Goal: Check status: Check status

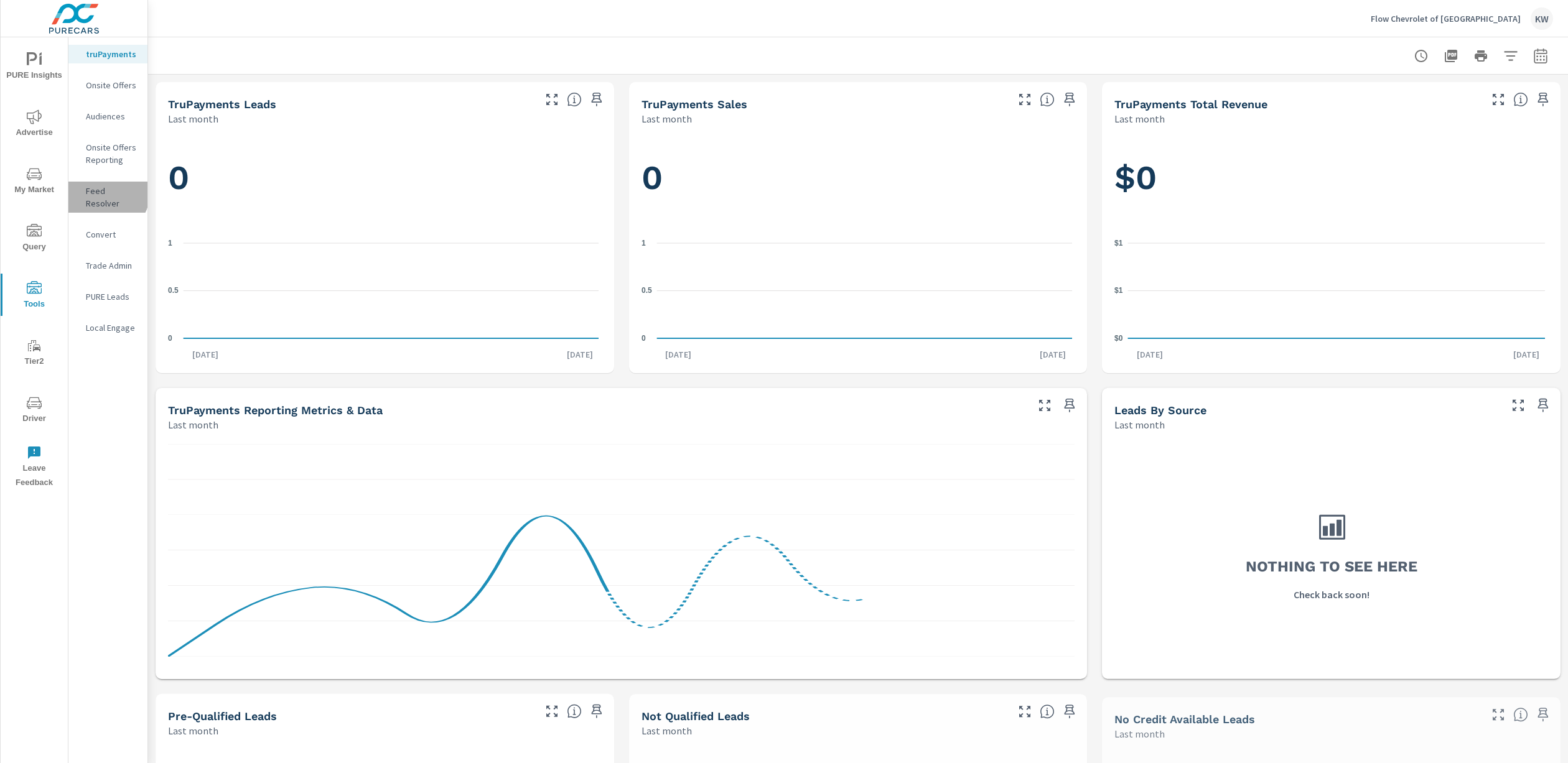
click at [106, 193] on p "Feed Resolver" at bounding box center [112, 197] width 52 height 25
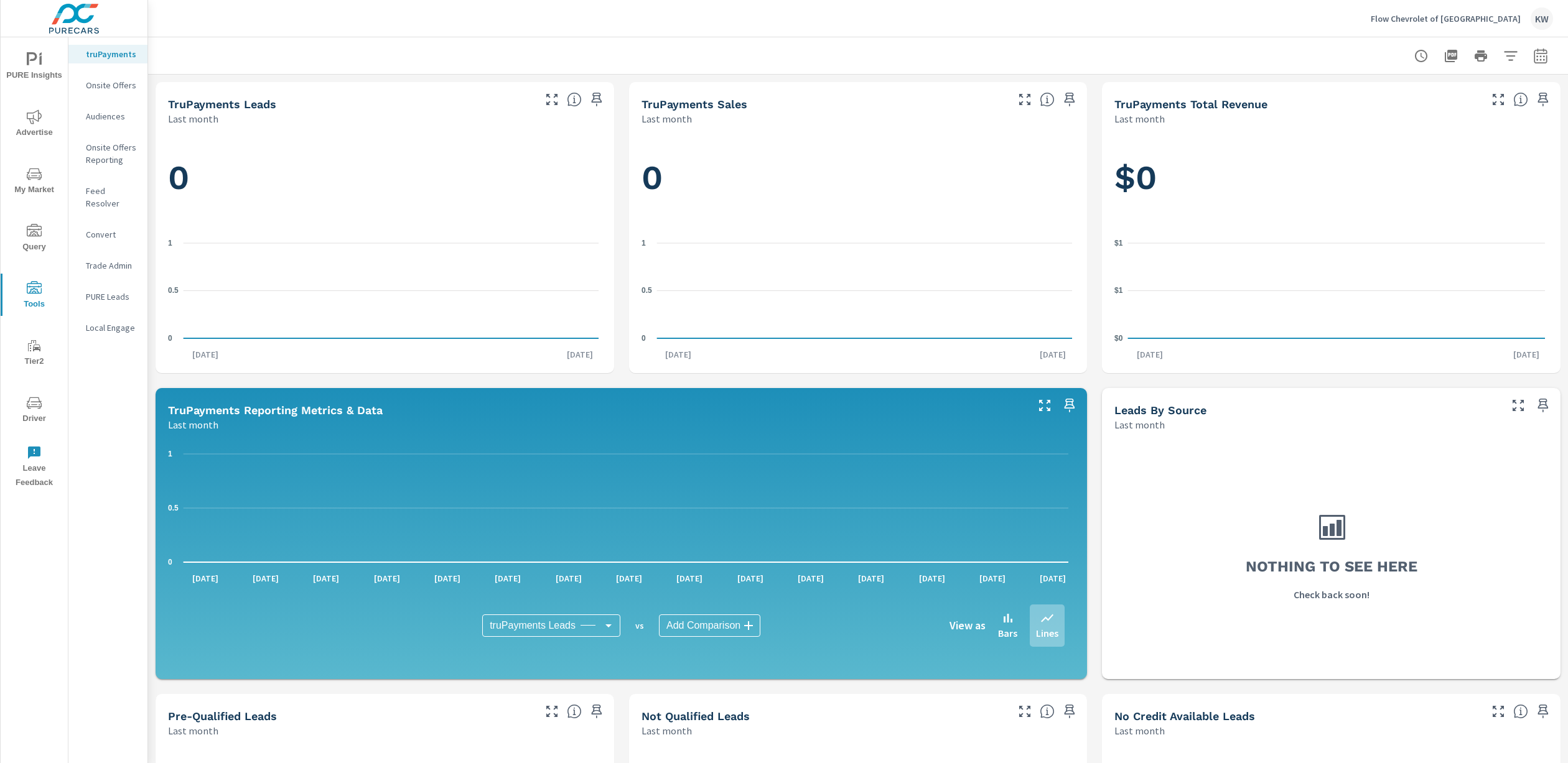
click at [107, 187] on p "Feed Resolver" at bounding box center [112, 197] width 52 height 25
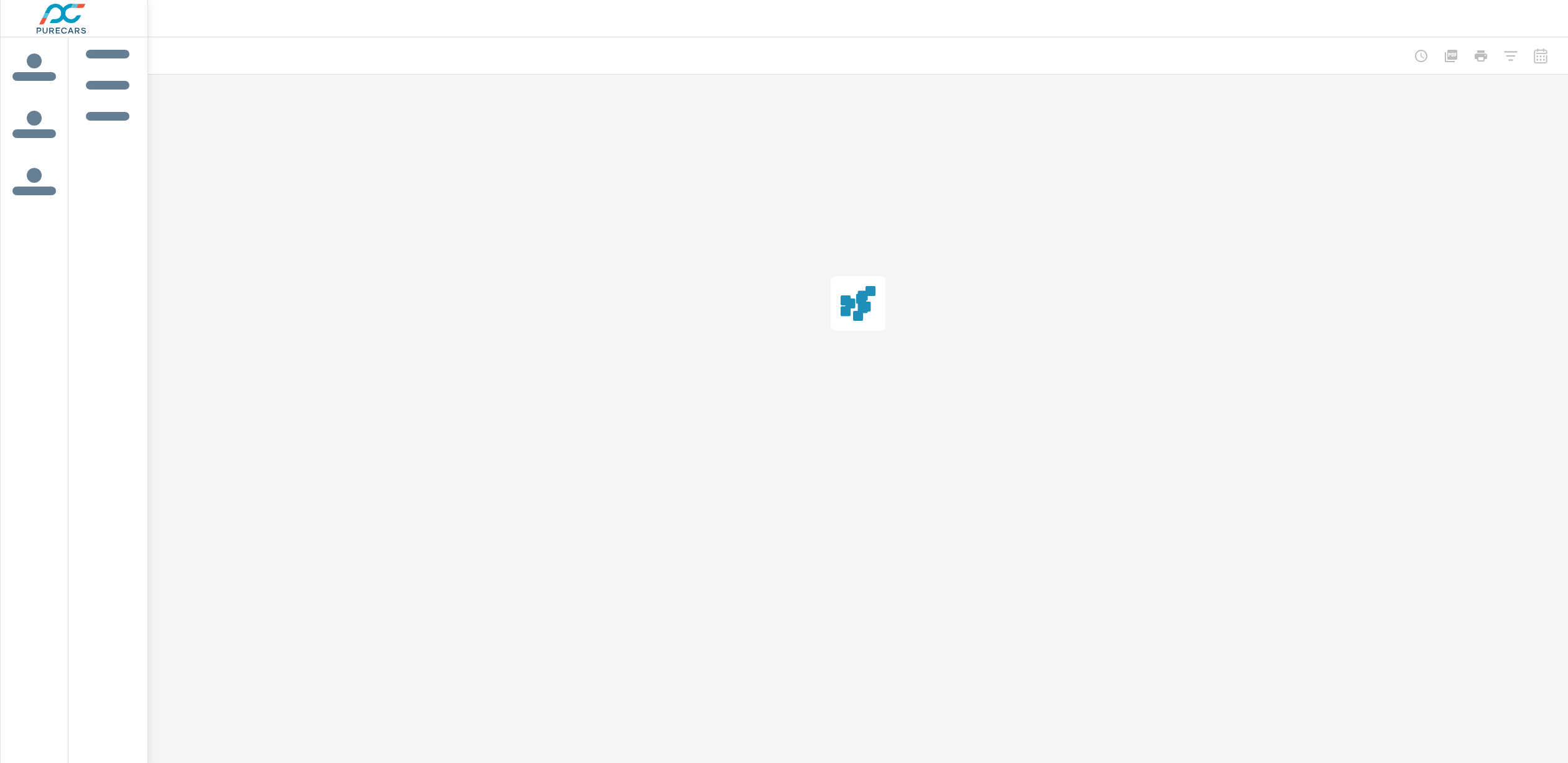
click at [35, 337] on div at bounding box center [35, 399] width 68 height 726
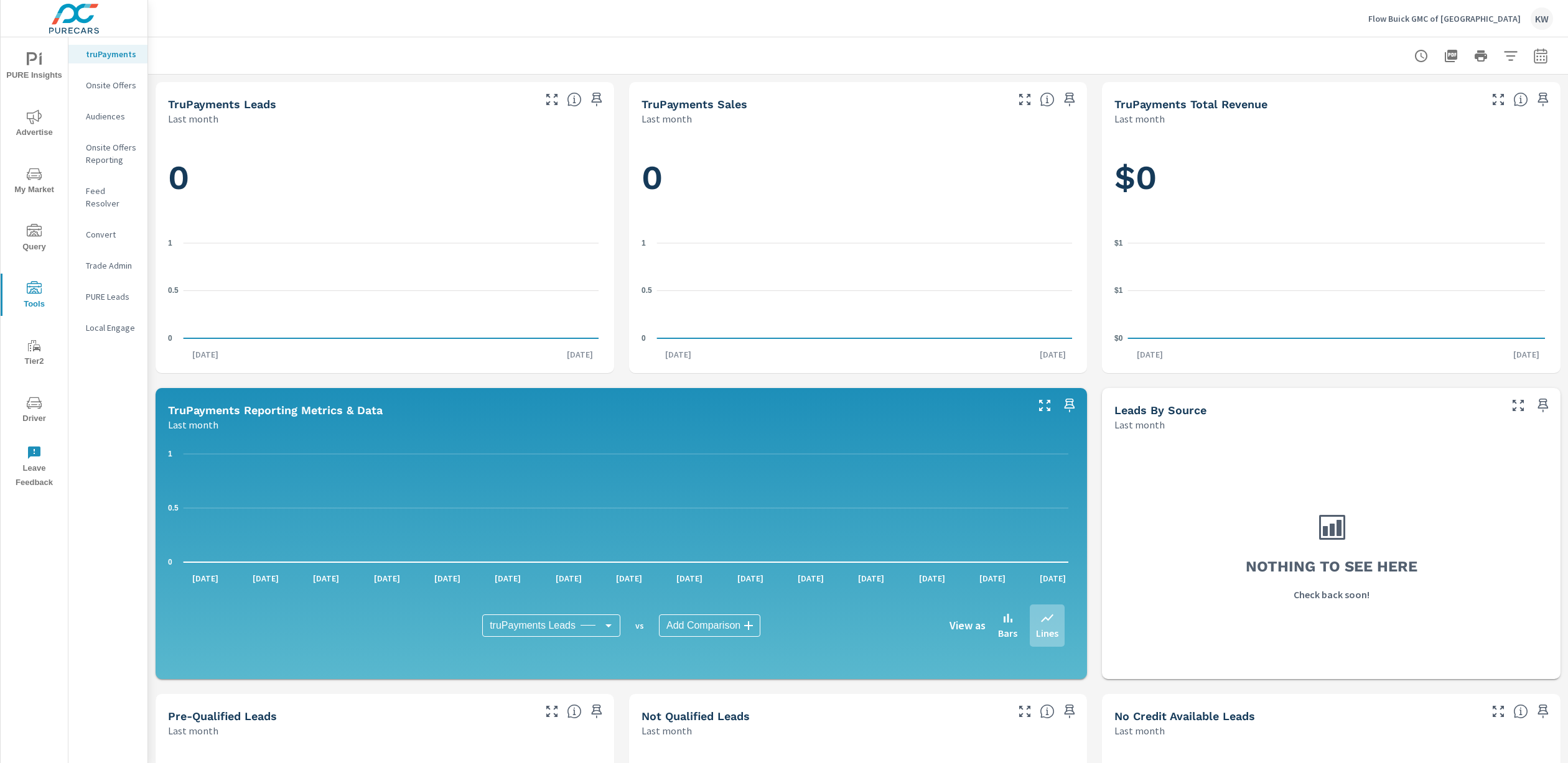
click at [124, 192] on p "Feed Resolver" at bounding box center [112, 197] width 52 height 25
